Goal: Task Accomplishment & Management: Use online tool/utility

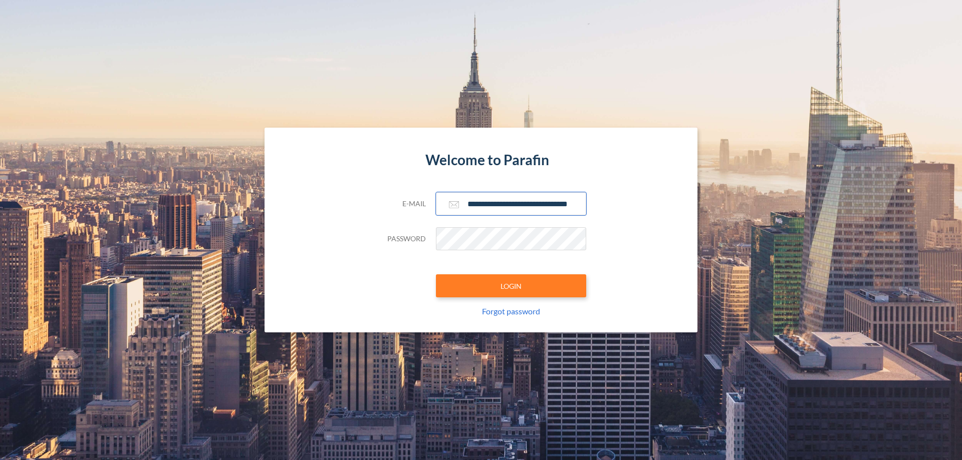
type input "**********"
click at [511, 286] on button "LOGIN" at bounding box center [511, 286] width 150 height 23
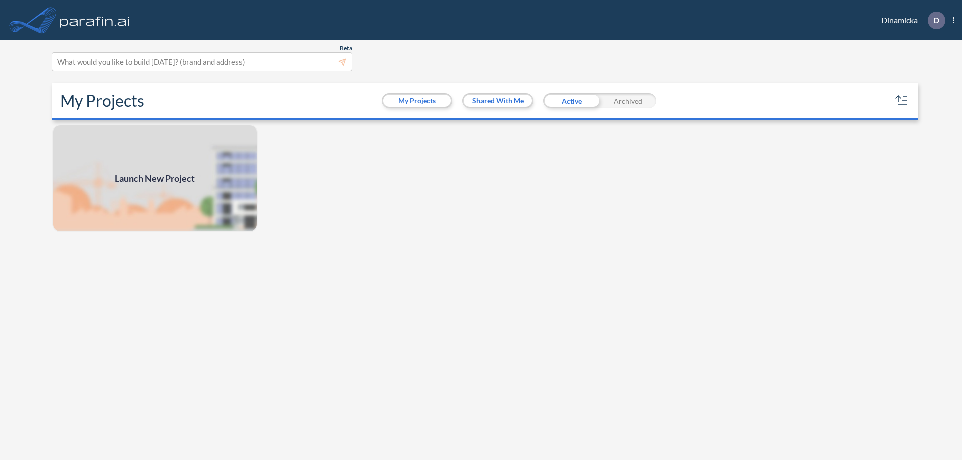
scroll to position [3, 0]
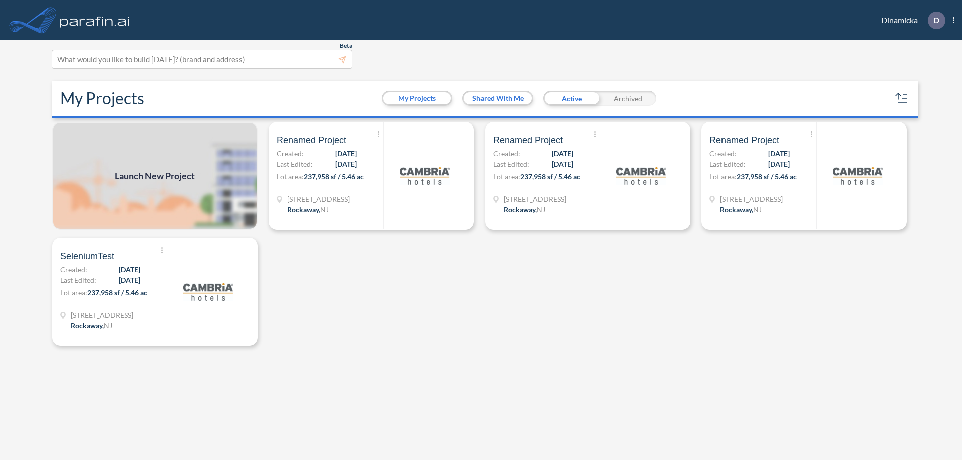
click at [155, 176] on span "Launch New Project" at bounding box center [155, 176] width 80 height 14
